Goal: Transaction & Acquisition: Purchase product/service

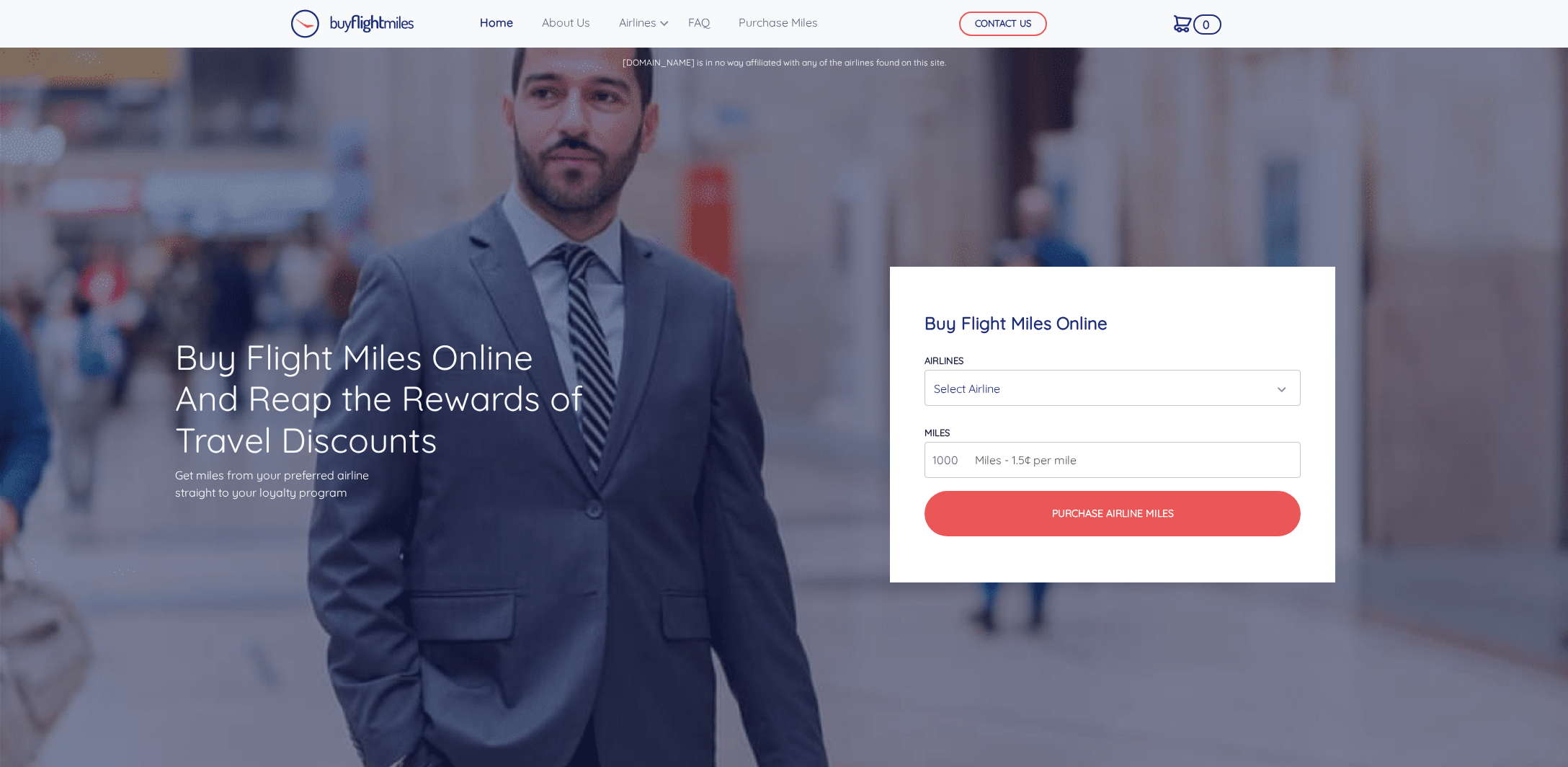
click at [988, 404] on div "Select Airline" at bounding box center [1113, 388] width 375 height 35
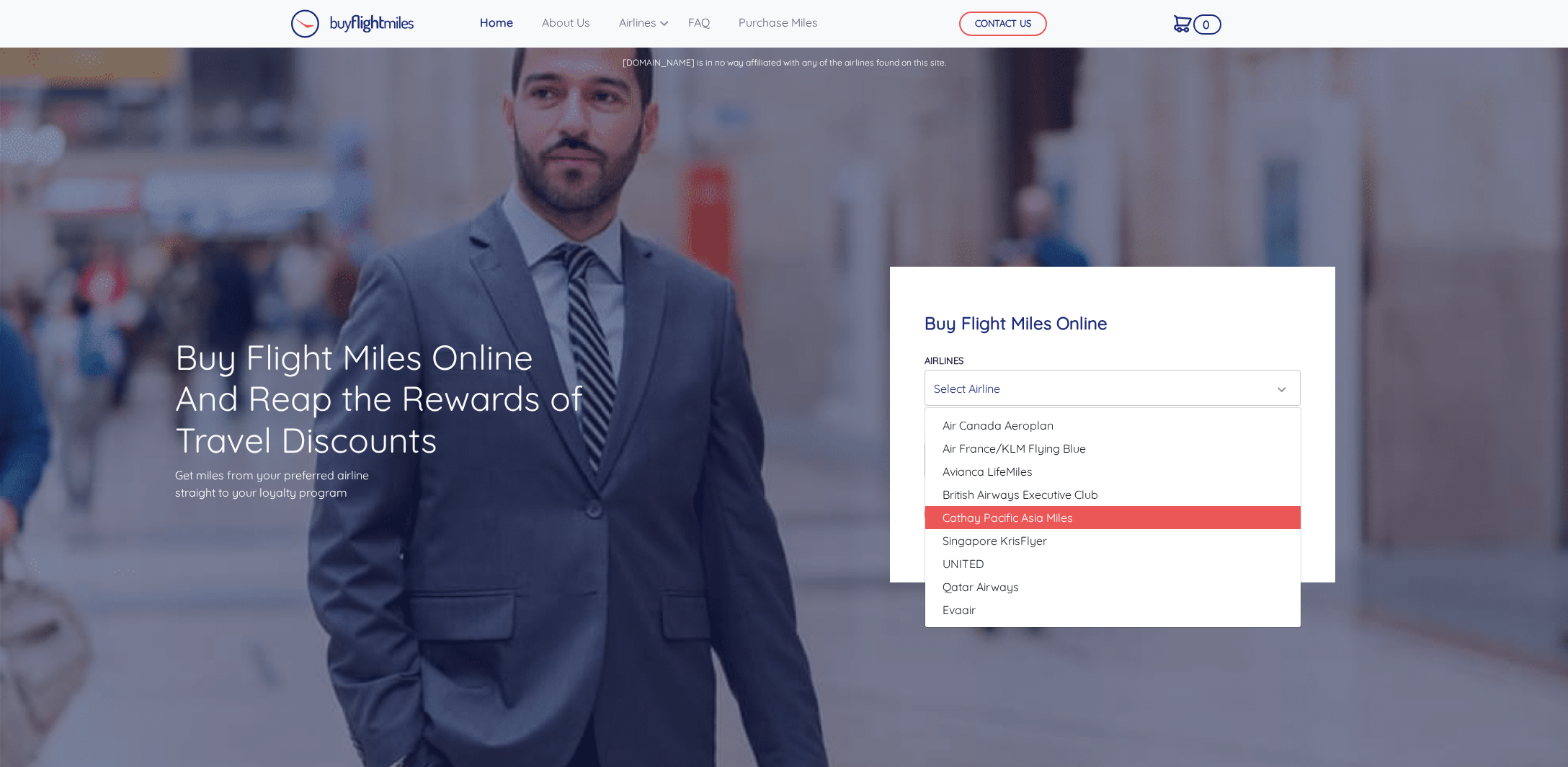
click at [1092, 519] on link "Cathay Pacific Asia Miles" at bounding box center [1113, 517] width 375 height 23
select select "Cathay Pacific Asia Miles"
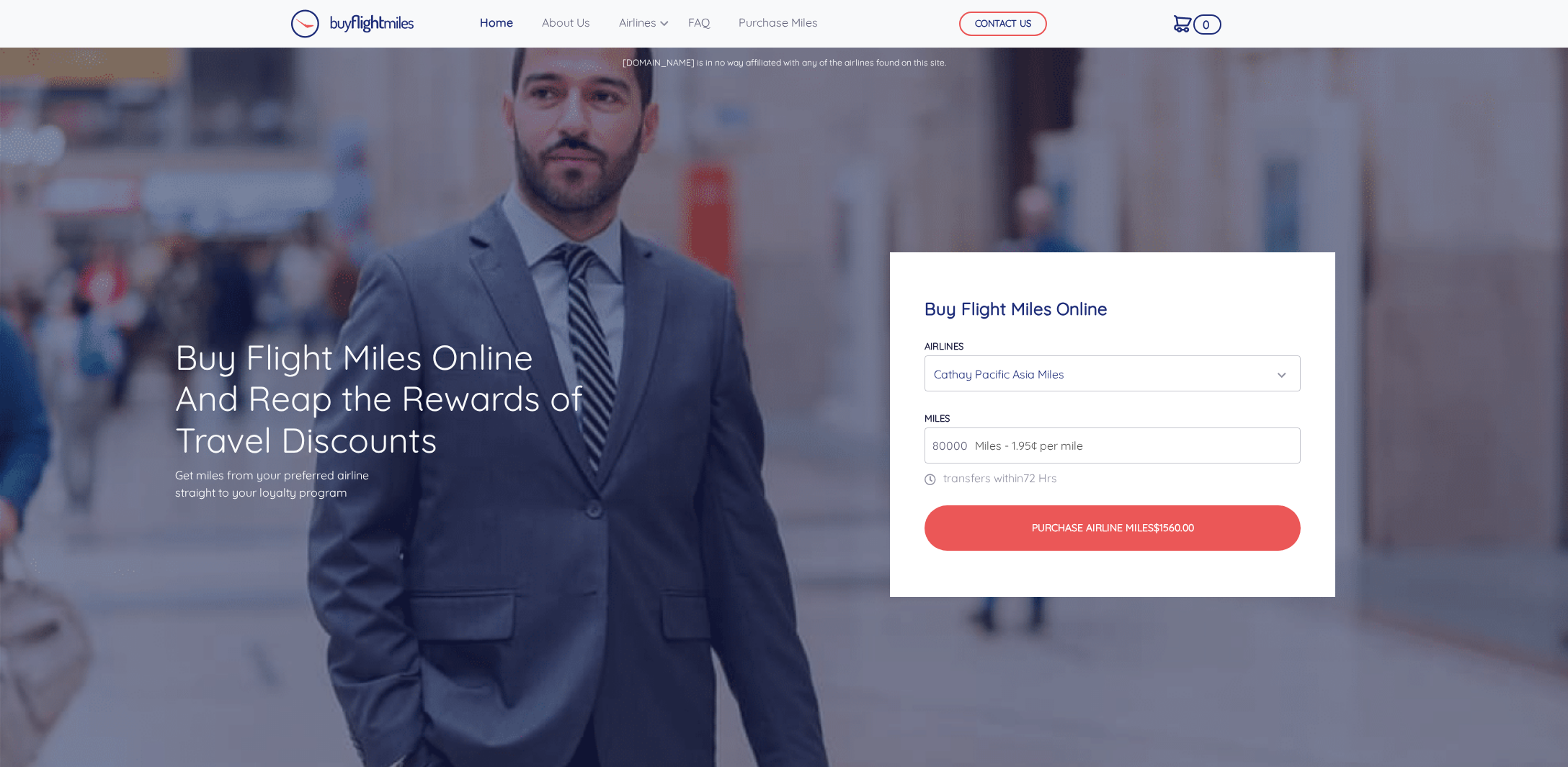
click at [1019, 440] on span "Miles - 1.95¢ per mile" at bounding box center [1025, 445] width 115 height 17
click at [1290, 447] on input "80000" at bounding box center [1113, 445] width 377 height 36
click at [1290, 455] on input "80000" at bounding box center [1113, 445] width 377 height 36
click at [1291, 447] on input "80000" at bounding box center [1113, 445] width 377 height 36
click at [1291, 443] on input "81000" at bounding box center [1113, 445] width 377 height 36
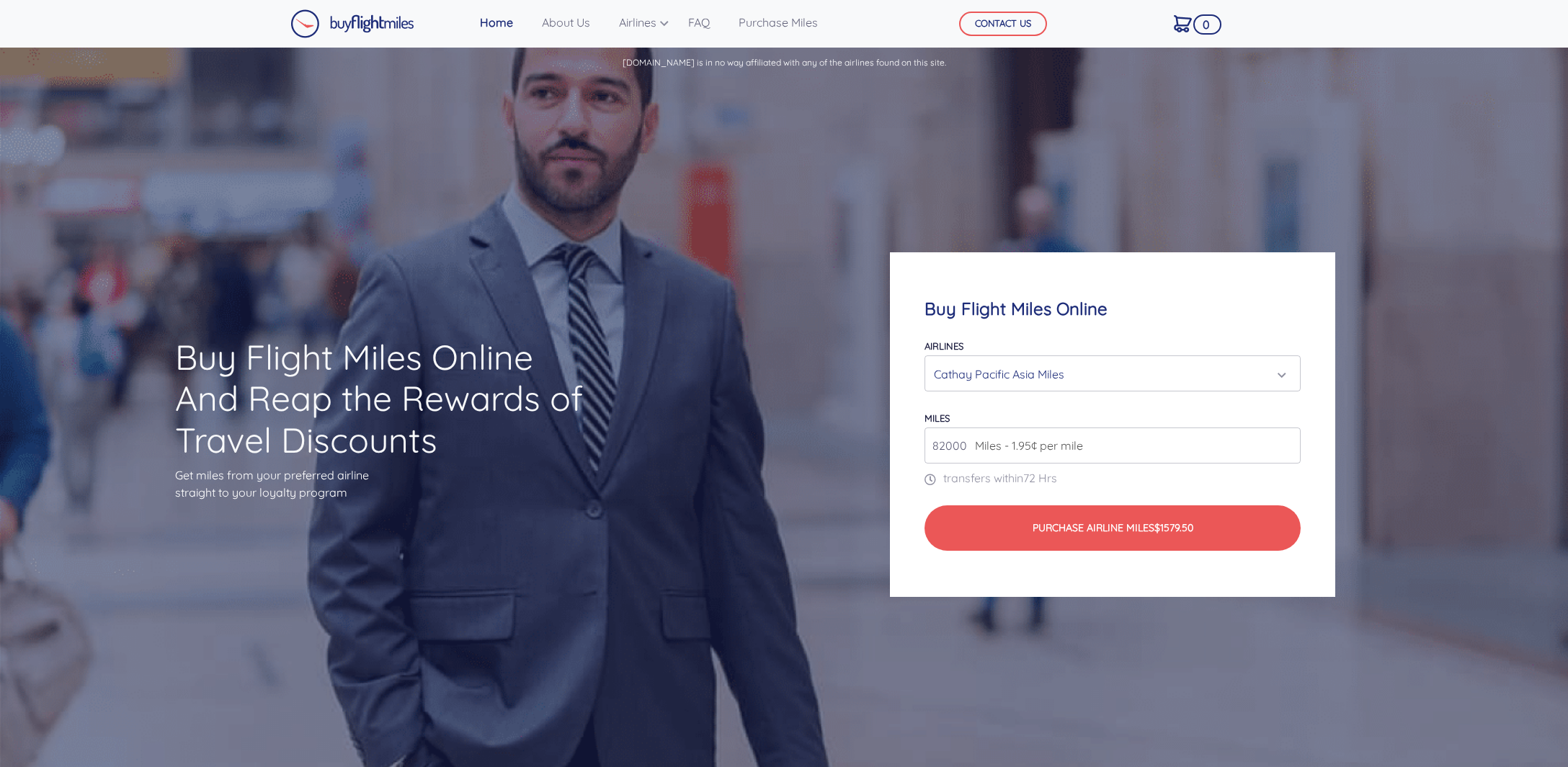
click at [1291, 443] on input "82000" at bounding box center [1113, 445] width 377 height 36
click at [1291, 443] on input "83000" at bounding box center [1113, 445] width 377 height 36
click at [1291, 443] on input "84000" at bounding box center [1113, 445] width 377 height 36
click at [1291, 443] on input "85000" at bounding box center [1113, 445] width 377 height 36
click at [1291, 443] on input "86000" at bounding box center [1113, 445] width 377 height 36
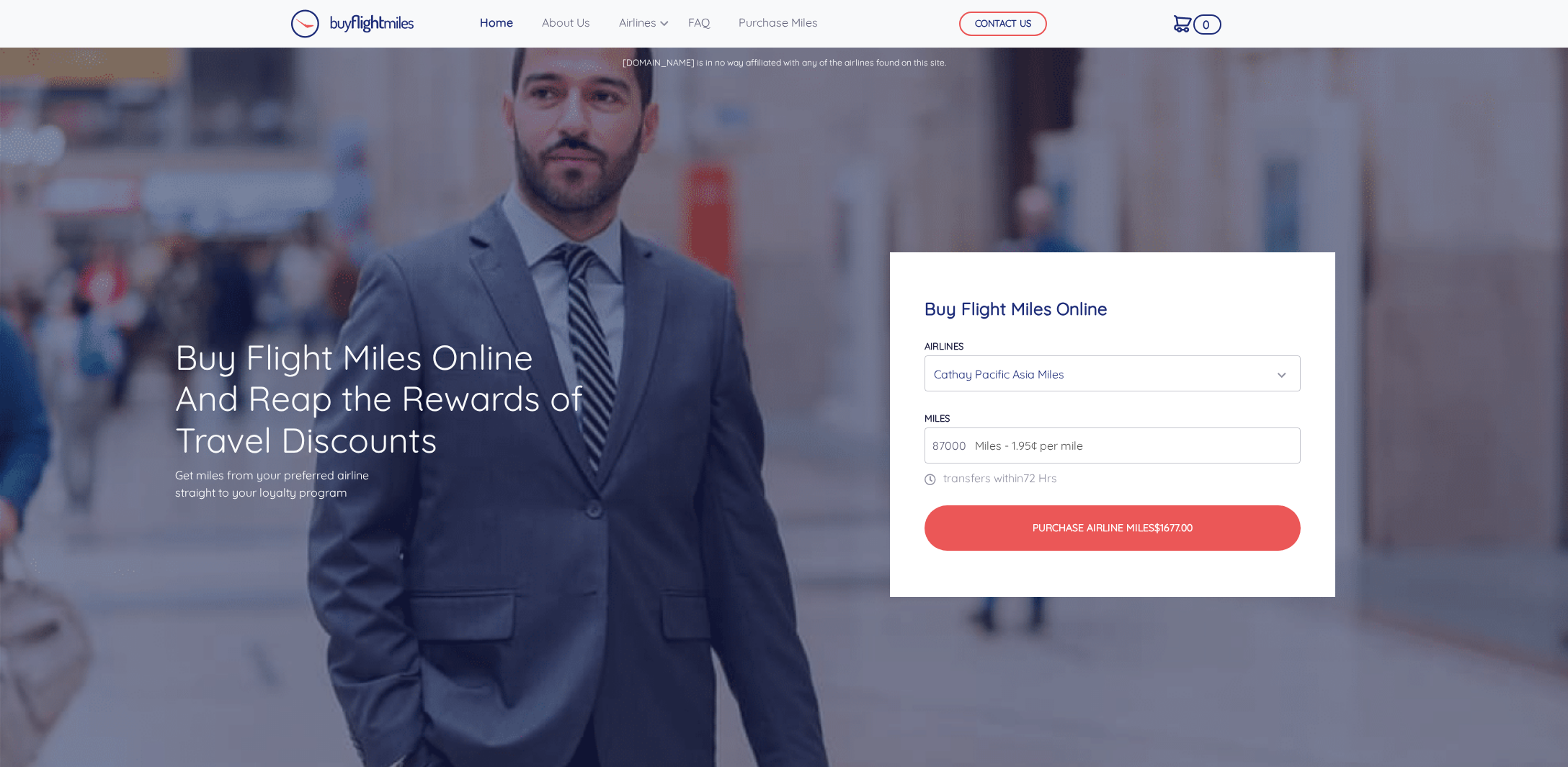
click at [1291, 443] on input "87000" at bounding box center [1113, 445] width 377 height 36
click at [1291, 443] on input "88000" at bounding box center [1113, 445] width 377 height 36
click at [1291, 443] on input "89000" at bounding box center [1113, 445] width 377 height 36
click at [1291, 443] on input "90000" at bounding box center [1113, 445] width 377 height 36
click at [1291, 443] on input "91000" at bounding box center [1113, 445] width 377 height 36
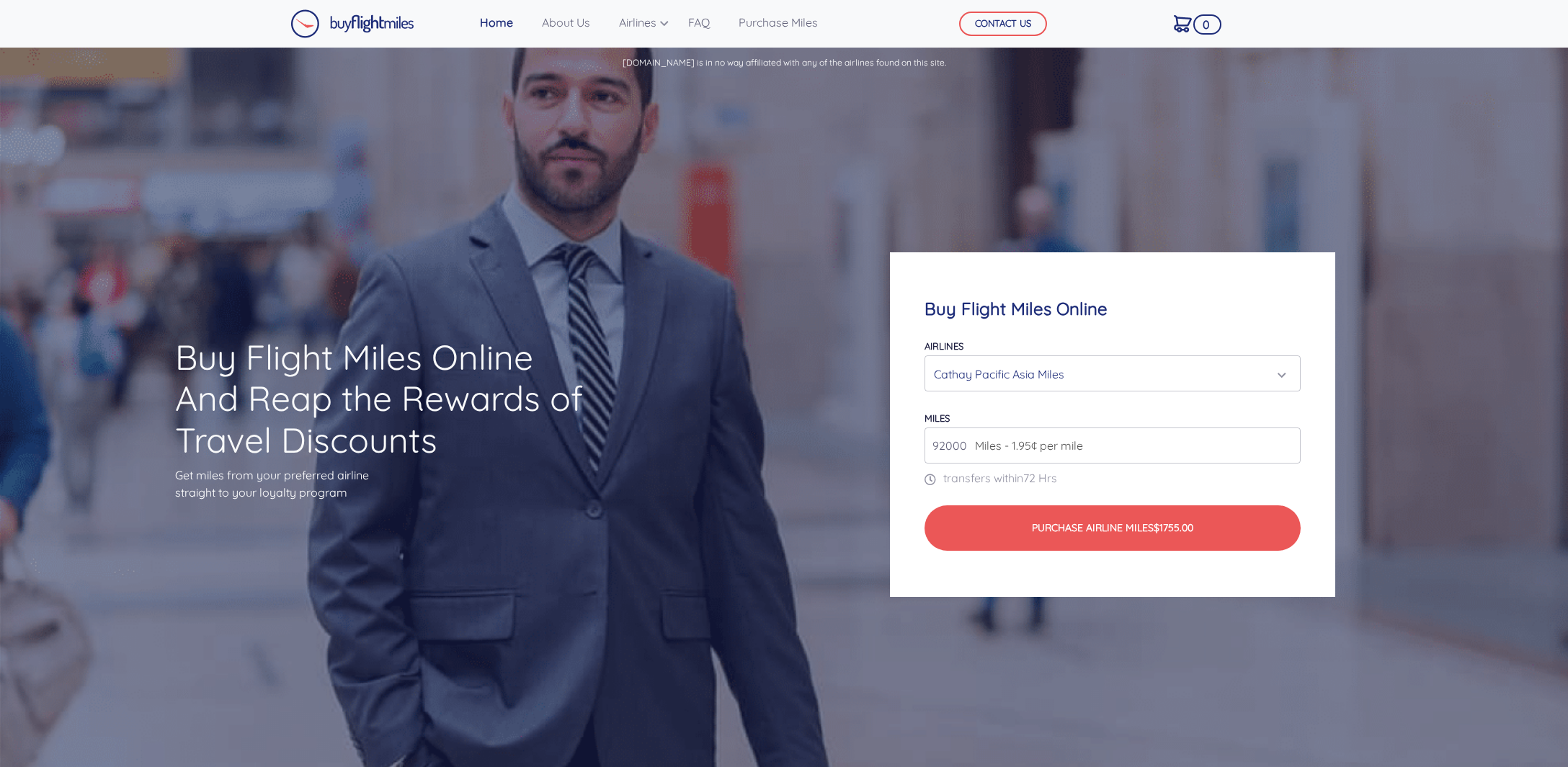
click at [1291, 443] on input "92000" at bounding box center [1113, 445] width 377 height 36
click at [1291, 443] on input "93000" at bounding box center [1113, 445] width 377 height 36
type input "94000"
click at [1291, 443] on input "94000" at bounding box center [1113, 445] width 377 height 36
drag, startPoint x: 1092, startPoint y: 362, endPoint x: 959, endPoint y: 306, distance: 144.3
